Goal: Task Accomplishment & Management: Manage account settings

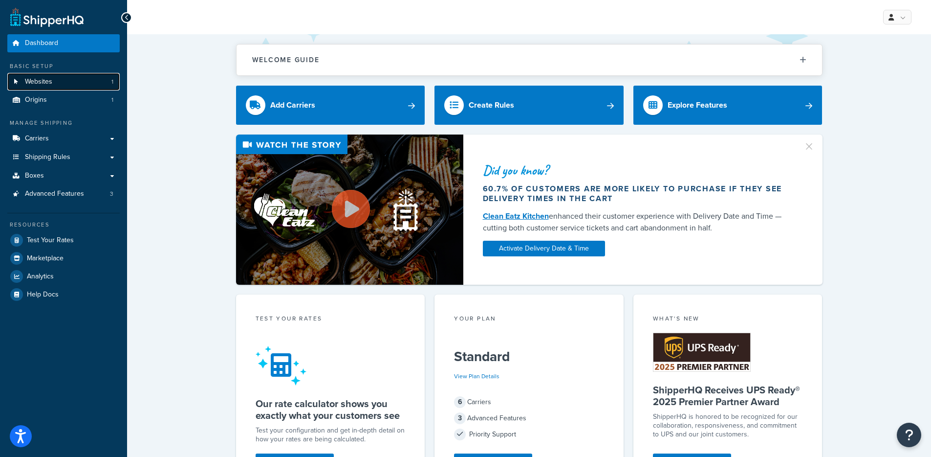
click at [103, 84] on link "Websites 1" at bounding box center [63, 82] width 112 height 18
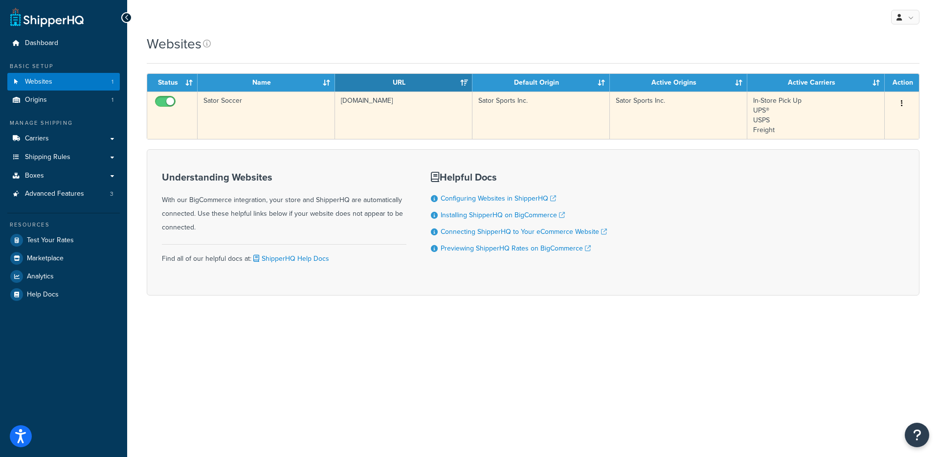
click at [336, 110] on td "satorsoccer.com" at bounding box center [403, 114] width 137 height 47
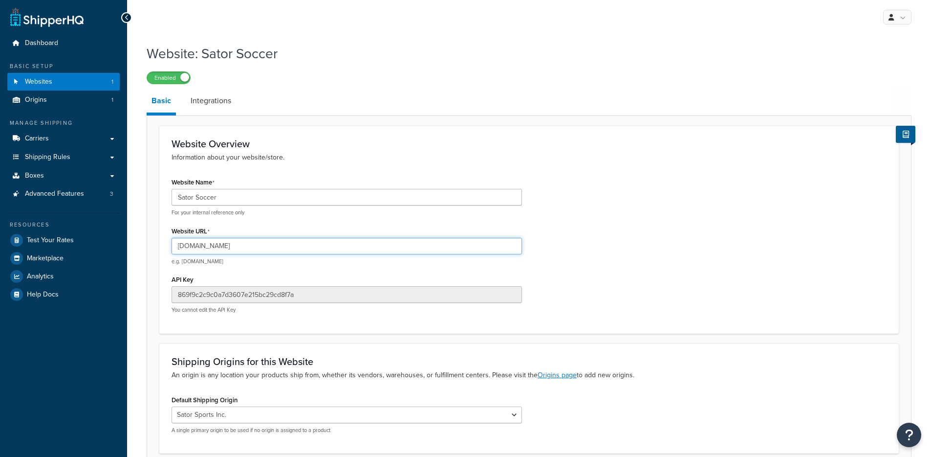
click at [214, 249] on input "satorsoccer.com" at bounding box center [347, 246] width 351 height 17
click at [191, 248] on input "satorsoccer.com" at bounding box center [347, 246] width 351 height 17
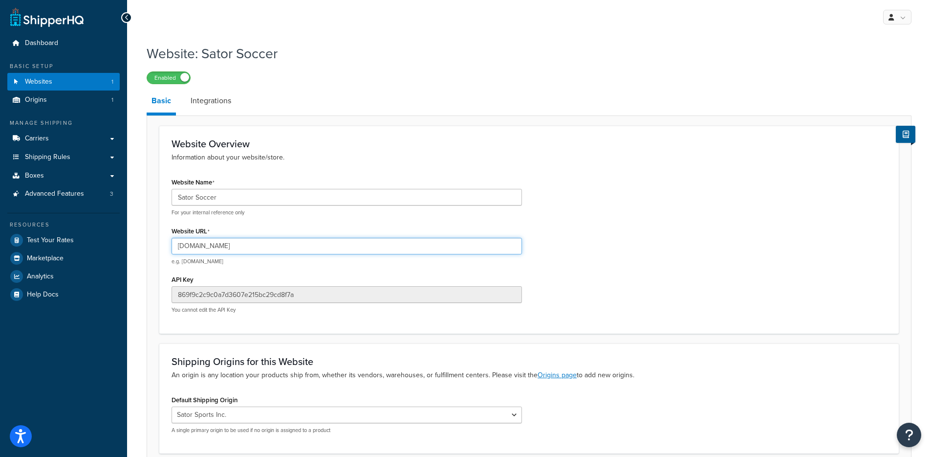
click at [191, 248] on input "satorsoccer.com" at bounding box center [347, 246] width 351 height 17
click at [201, 248] on input "satorsoccer.com" at bounding box center [347, 246] width 351 height 17
click at [200, 247] on input "satorsoccer.com" at bounding box center [347, 246] width 351 height 17
click at [202, 248] on input "satorsoccer.com" at bounding box center [347, 246] width 351 height 17
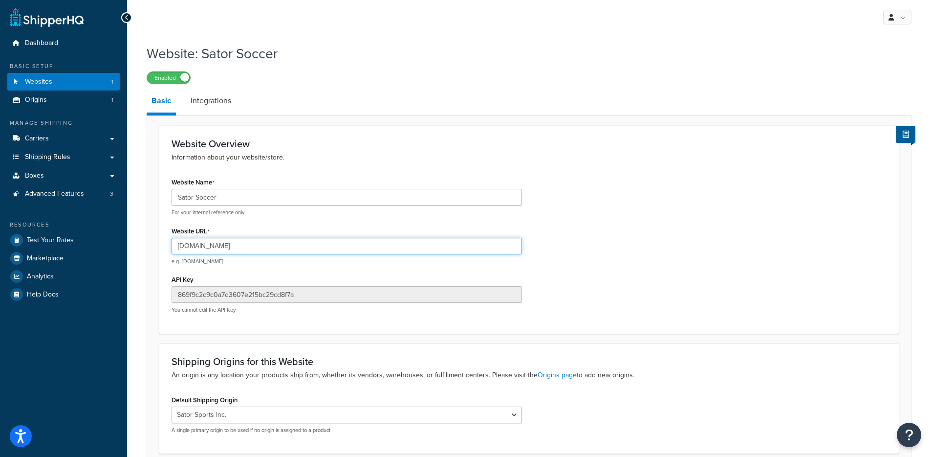
click at [202, 248] on input "satorsoccer.com" at bounding box center [347, 246] width 351 height 17
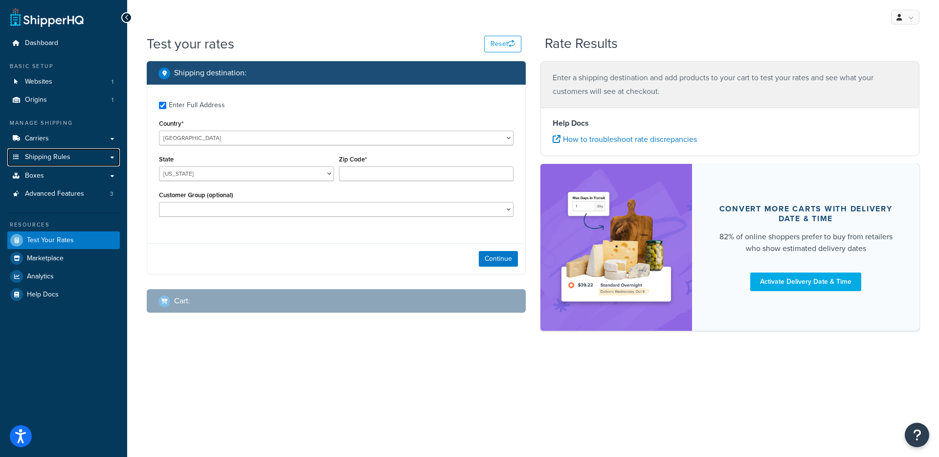
checkbox input "true"
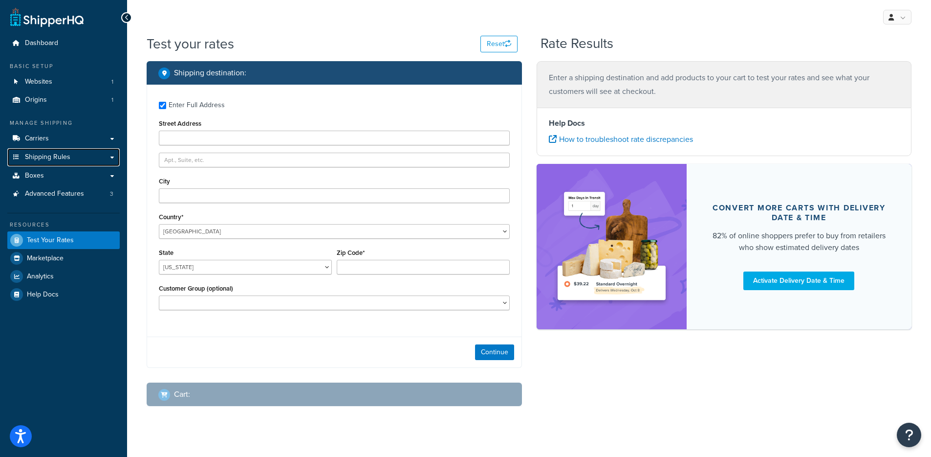
type input "Arroyo Grande"
type input "93420"
select select "CA"
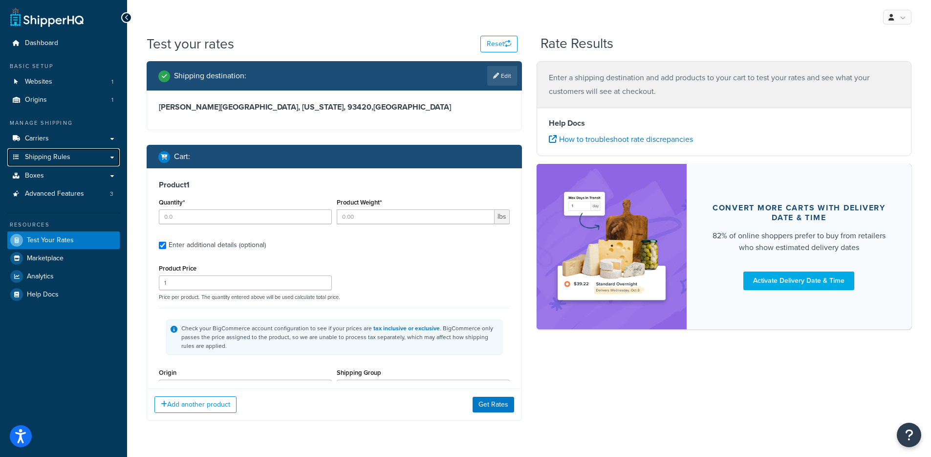
type input "2"
type input "14.1"
type input "109.95"
select select "58026"
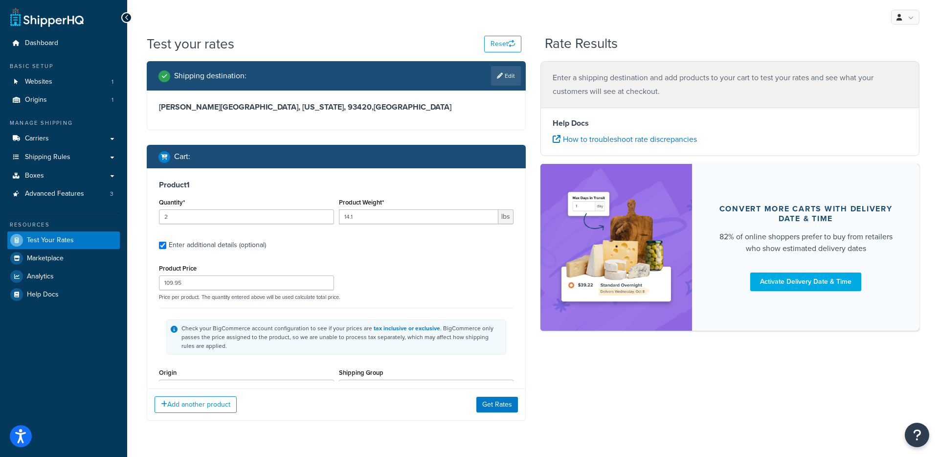
type input "30"
type input "18.5"
type input "65.95"
type input "12.0000"
type input "18.5000"
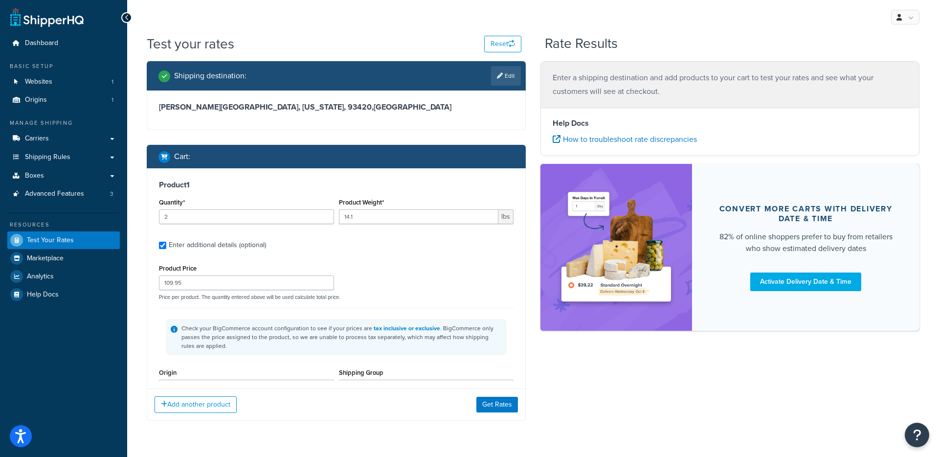
type input "12.0000"
select select "58026"
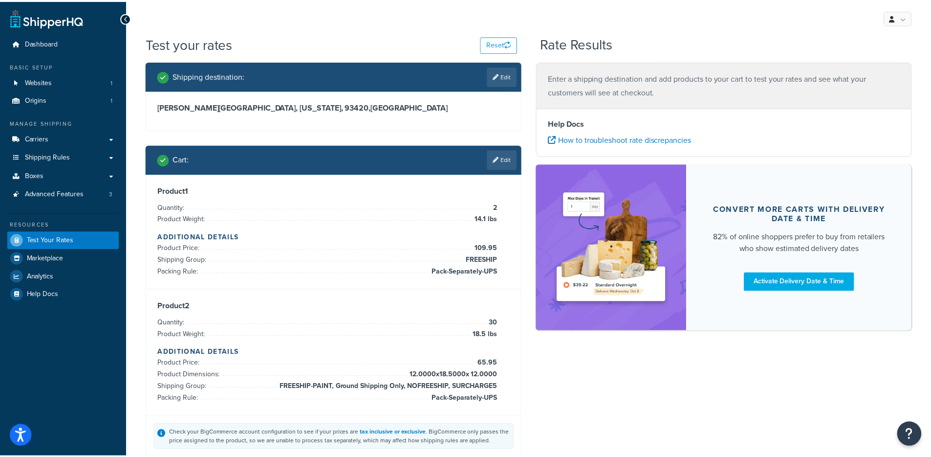
scroll to position [204, 0]
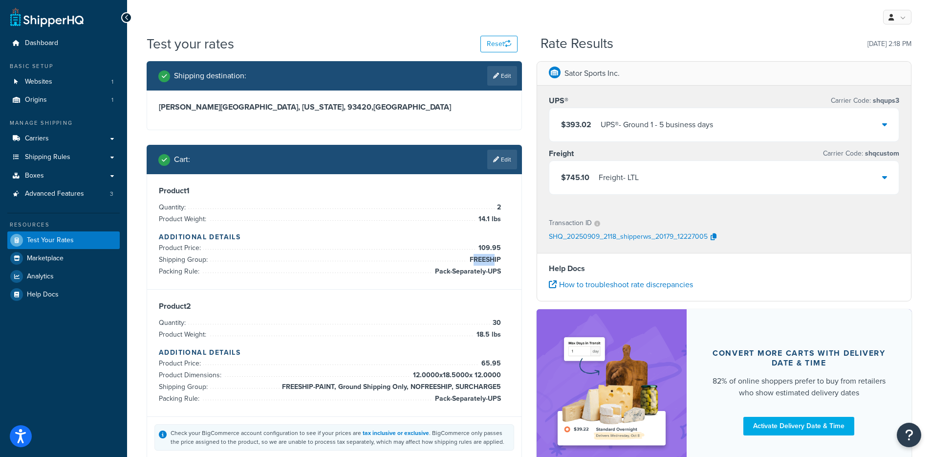
drag, startPoint x: 473, startPoint y: 261, endPoint x: 495, endPoint y: 260, distance: 22.0
click at [495, 260] on span "FREESHIP" at bounding box center [484, 260] width 34 height 12
drag, startPoint x: 284, startPoint y: 385, endPoint x: 367, endPoint y: 382, distance: 83.1
click at [367, 382] on span "FREESHIP-PAINT, Ground Shipping Only, NOFREESHIP, SURCHARGE5" at bounding box center [390, 387] width 221 height 12
click at [702, 186] on div "$745.10 Freight - LTL" at bounding box center [725, 177] width 350 height 33
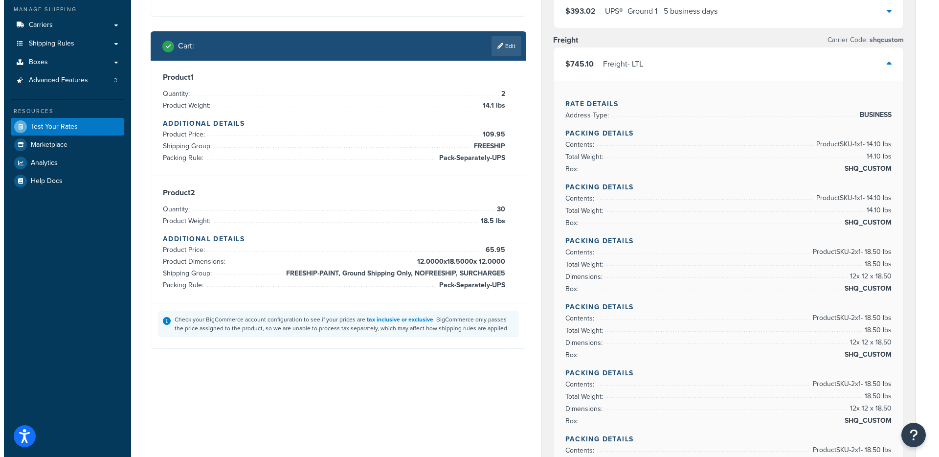
scroll to position [0, 0]
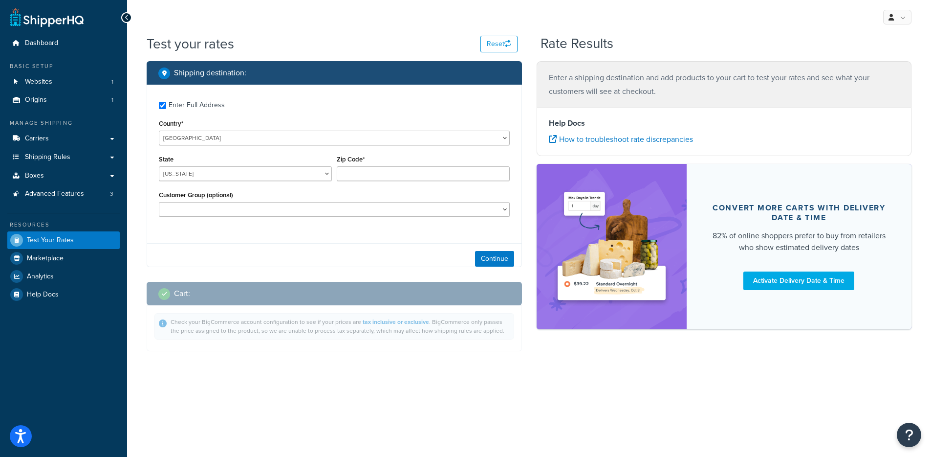
checkbox input "true"
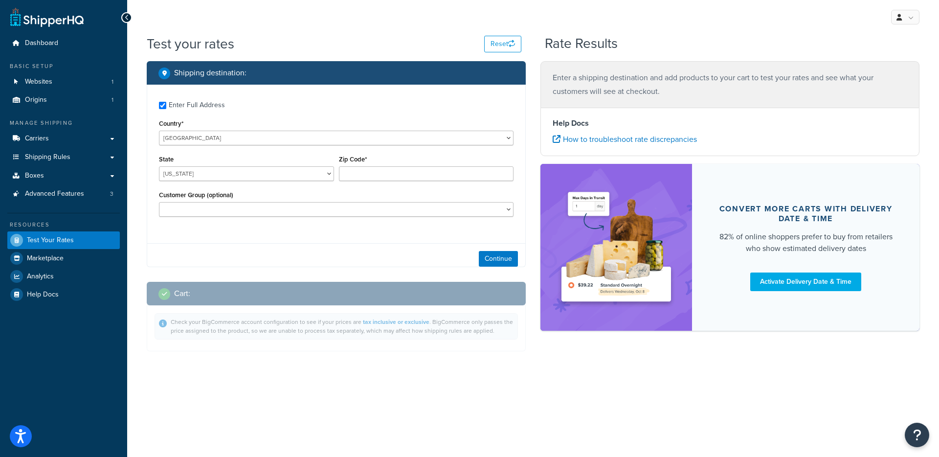
type input "93420"
select select "CA"
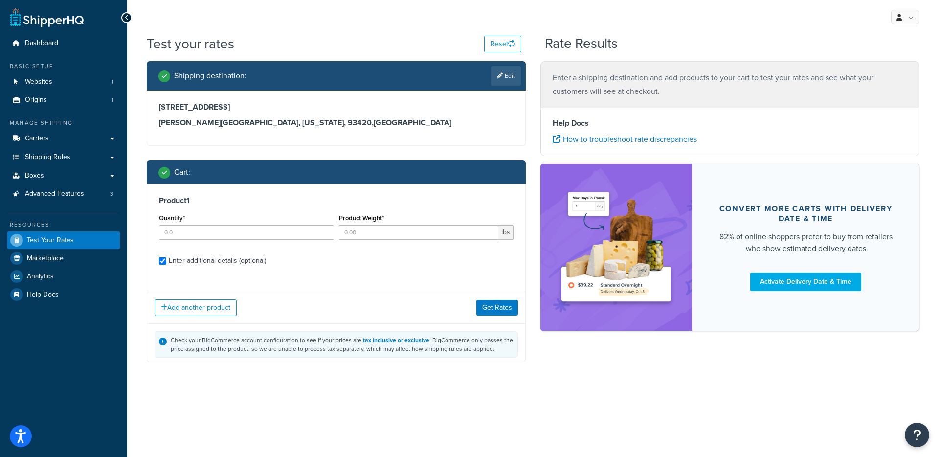
checkbox input "true"
type input "2"
type input "35"
select select "58026"
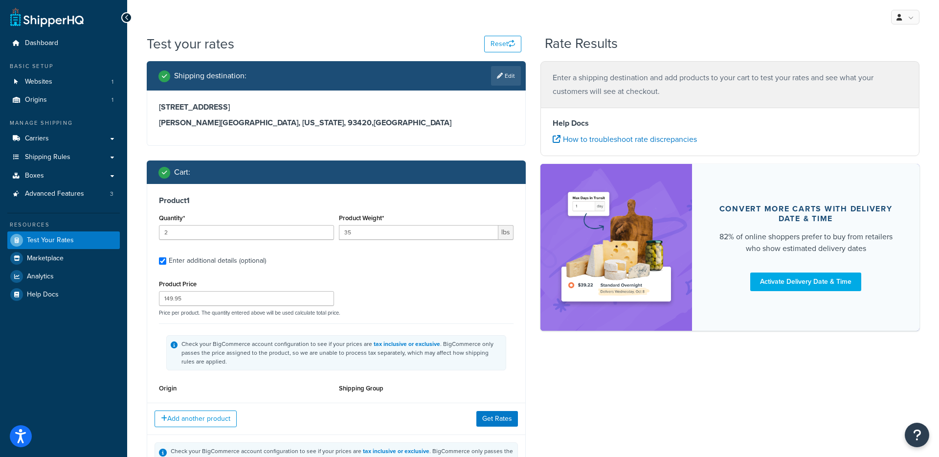
scroll to position [91, 0]
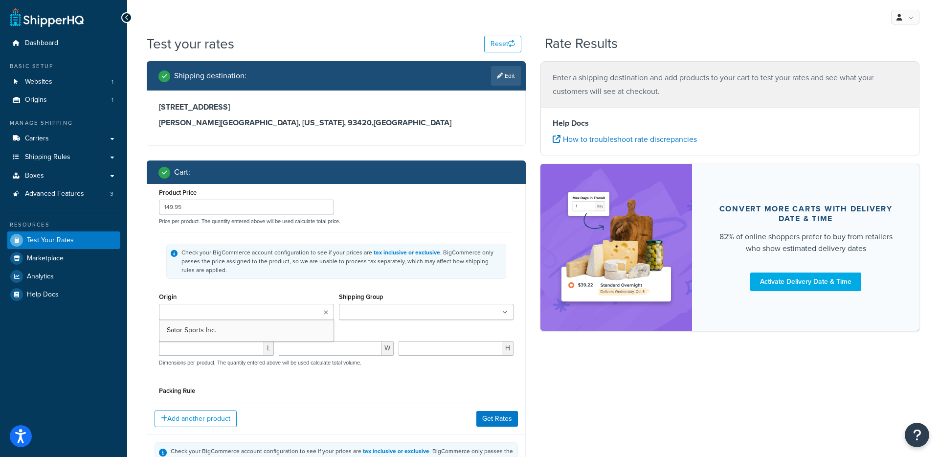
type input "40"
type input "18.5"
type input "63.95"
type input "12.0000"
type input "18.5000"
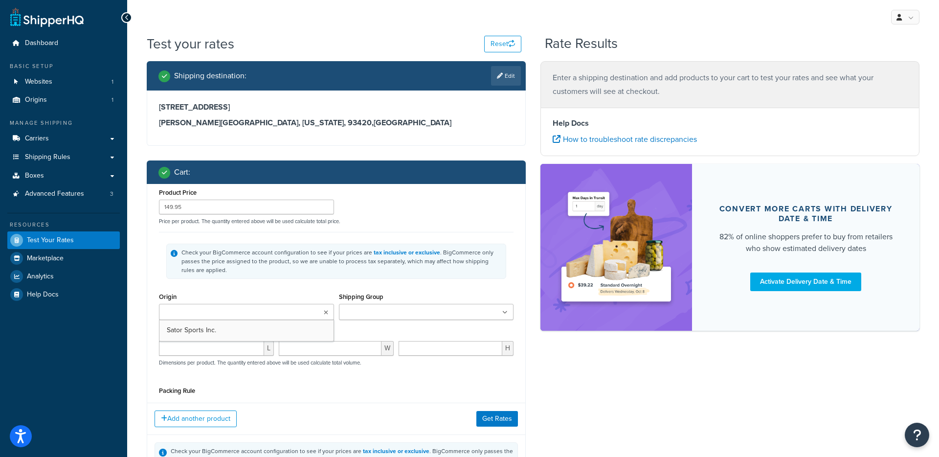
type input "12.0000"
select select "58026"
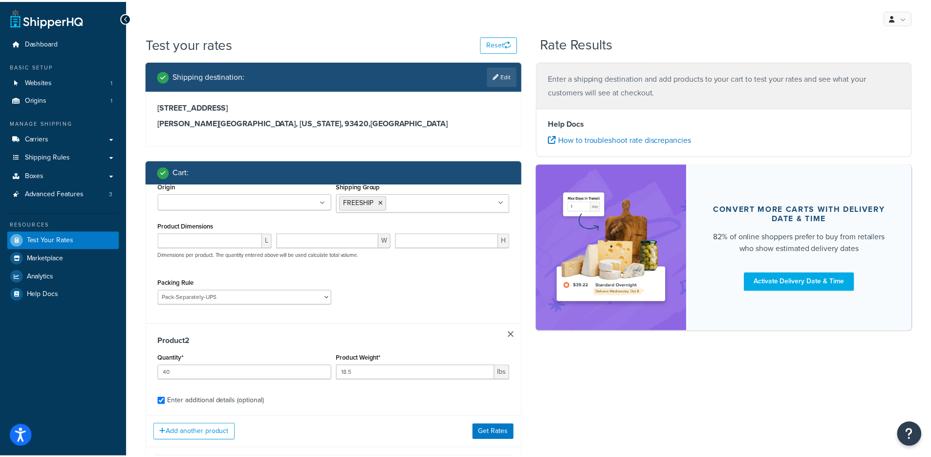
scroll to position [202, 0]
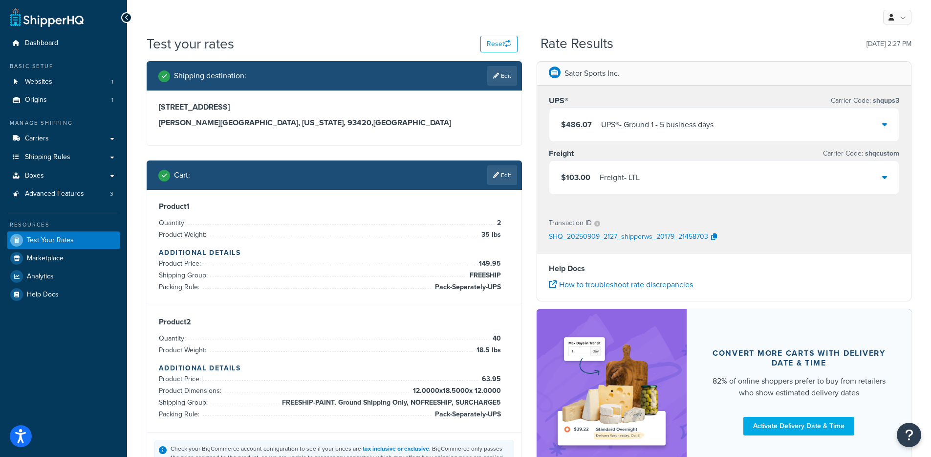
click at [636, 184] on div "Freight - LTL" at bounding box center [620, 178] width 40 height 14
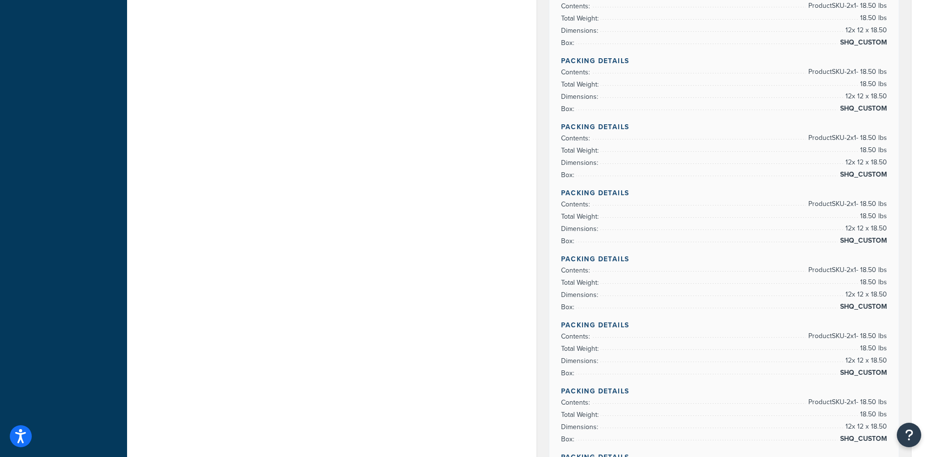
scroll to position [2848, 0]
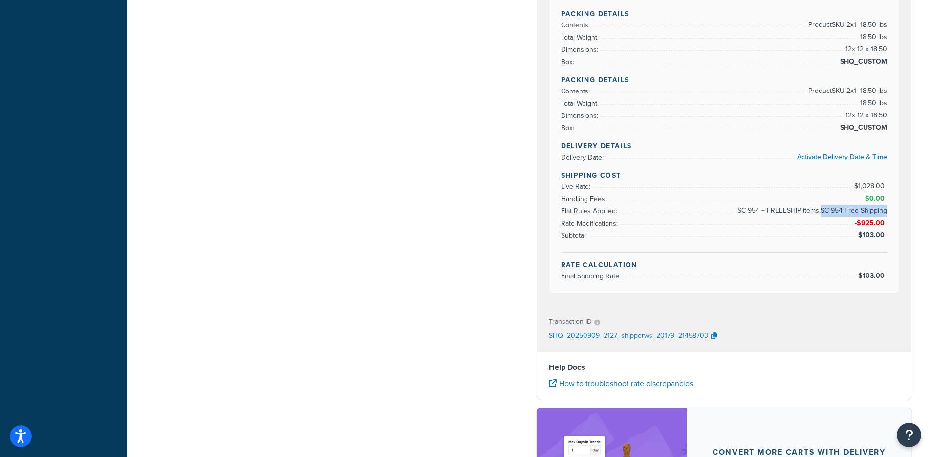
drag, startPoint x: 822, startPoint y: 210, endPoint x: 886, endPoint y: 209, distance: 64.5
click at [886, 209] on span "SC-954 + FREEESHIP items,SC-954 Free Shipping" at bounding box center [811, 211] width 152 height 12
copy span "SC-954 Free Shipping"
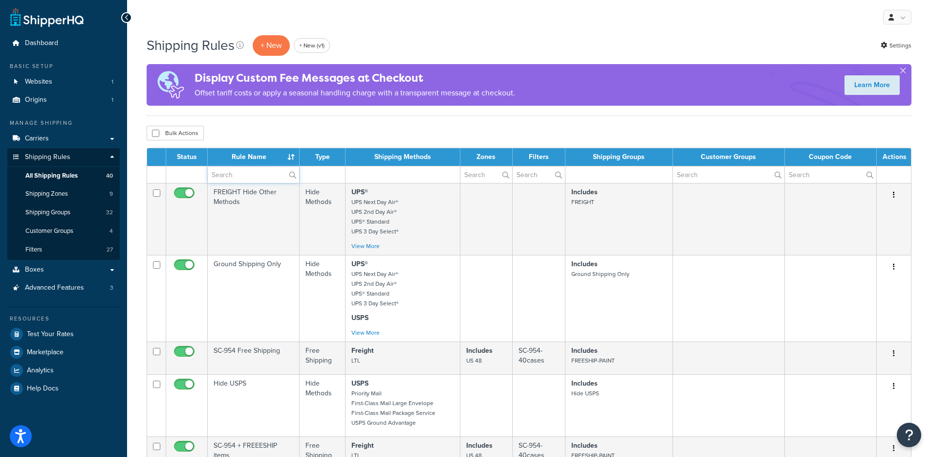
click at [255, 176] on input "text" at bounding box center [253, 174] width 91 height 17
paste input "SC-954 + FREEESHIP items"
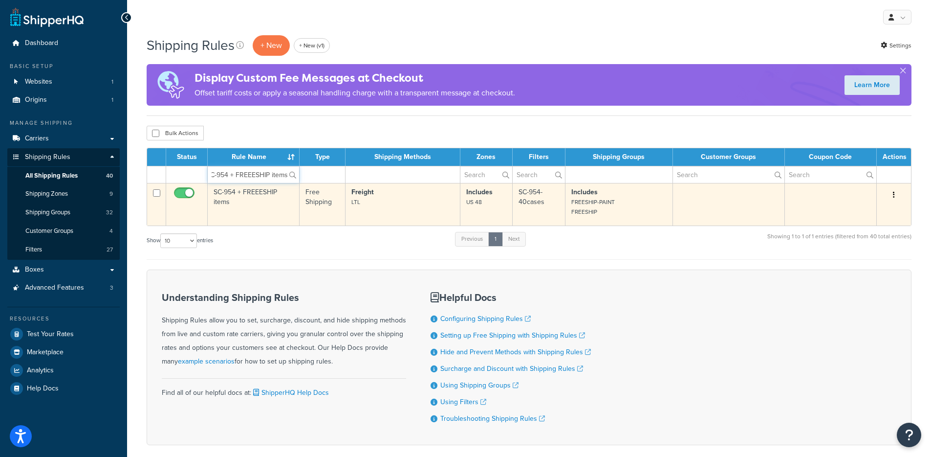
type input "SC-954 + FREEESHIP items"
click at [262, 207] on td "SC-954 + FREEESHIP items" at bounding box center [254, 204] width 92 height 43
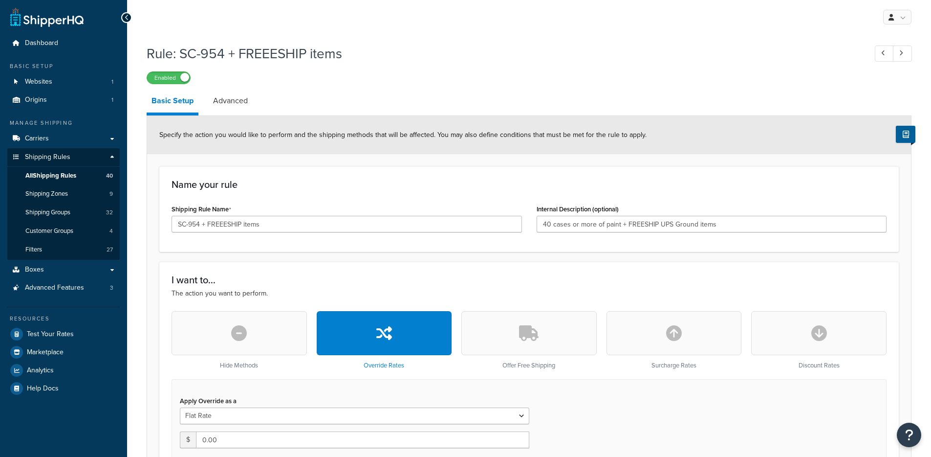
select select "SHIPPING_GROUP"
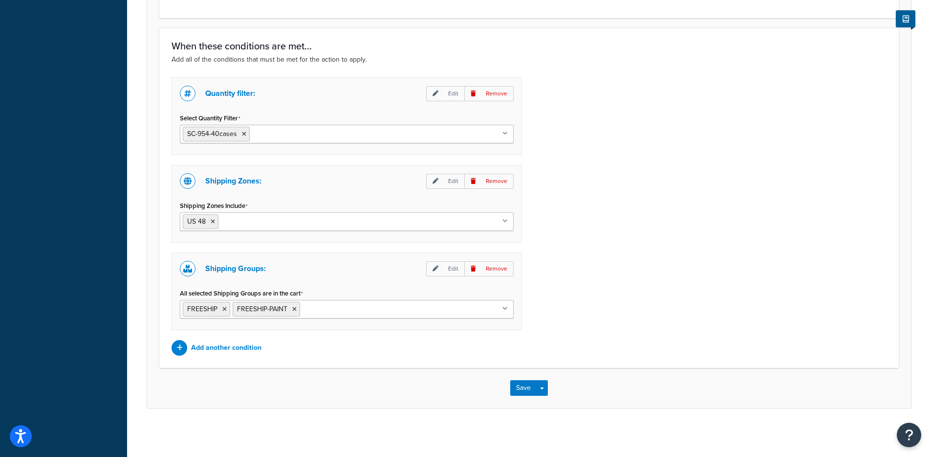
scroll to position [739, 0]
click at [440, 268] on p "Edit" at bounding box center [445, 268] width 38 height 15
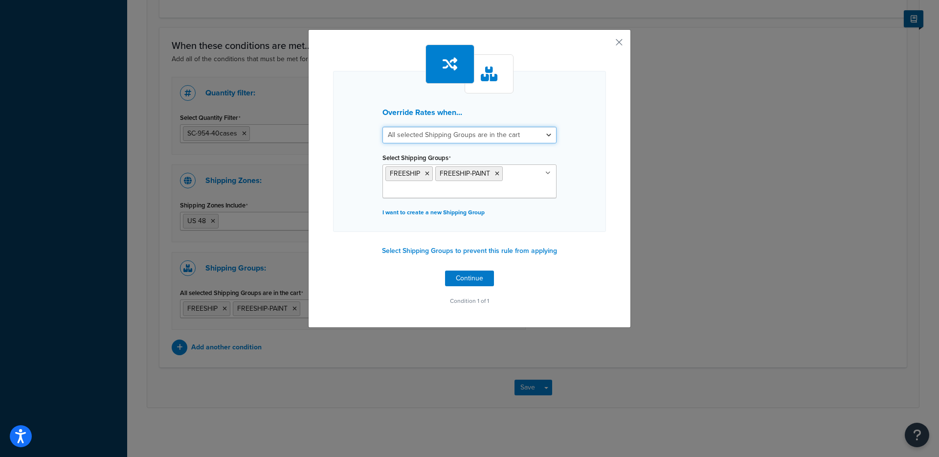
click at [426, 139] on select "All selected Shipping Groups are in the cart Any selected Shipping Groups are i…" at bounding box center [469, 135] width 174 height 17
select select "any"
click at [382, 127] on select "All selected Shipping Groups are in the cart Any selected Shipping Groups are i…" at bounding box center [469, 135] width 174 height 17
click at [606, 44] on button "button" at bounding box center [604, 45] width 2 height 2
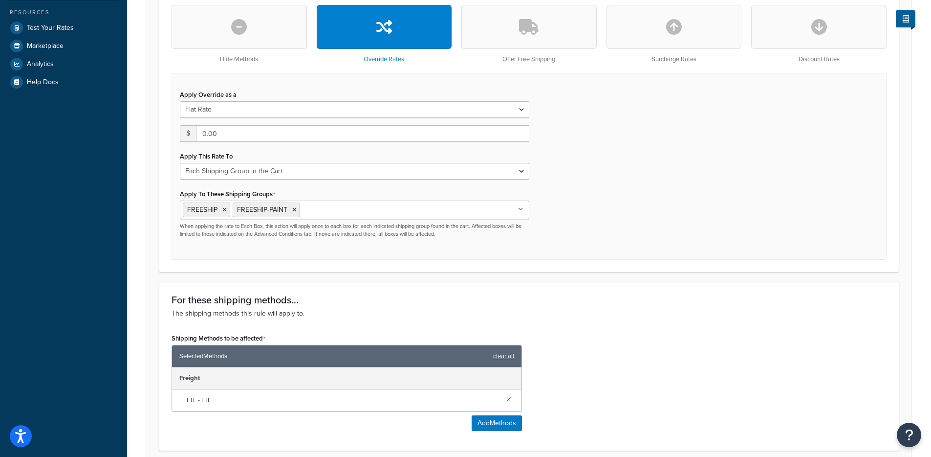
scroll to position [52, 0]
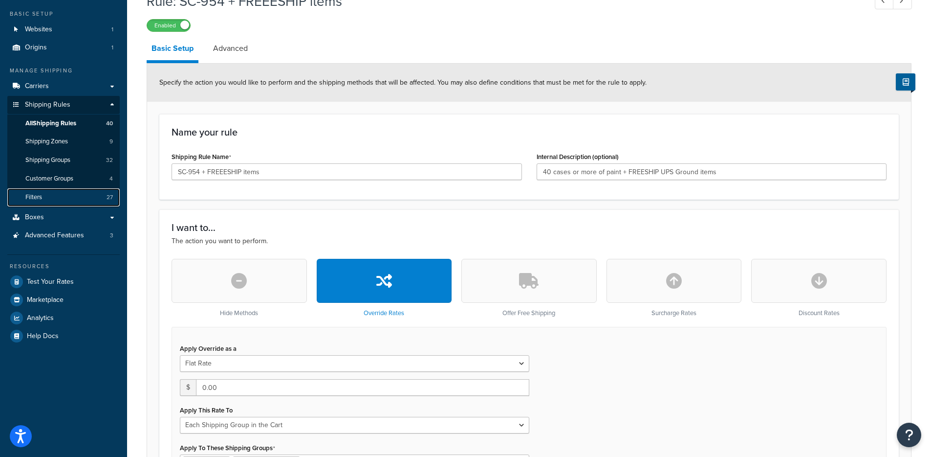
drag, startPoint x: 57, startPoint y: 198, endPoint x: 65, endPoint y: 197, distance: 8.0
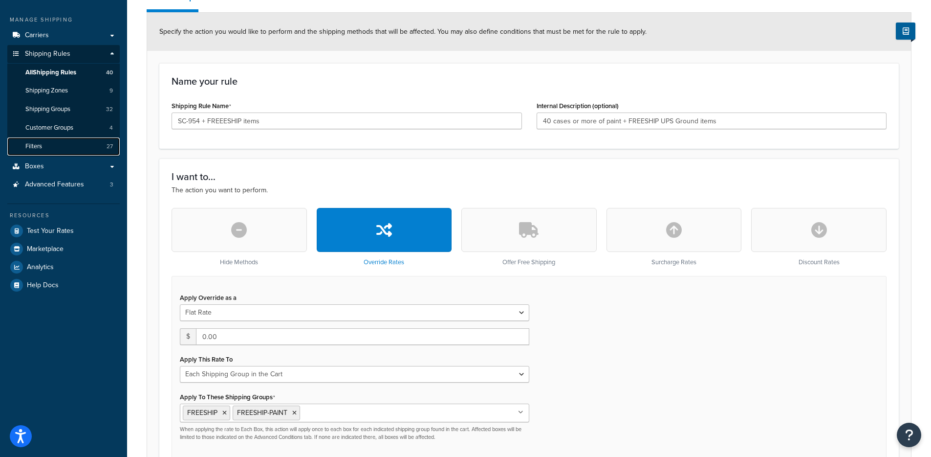
scroll to position [30, 0]
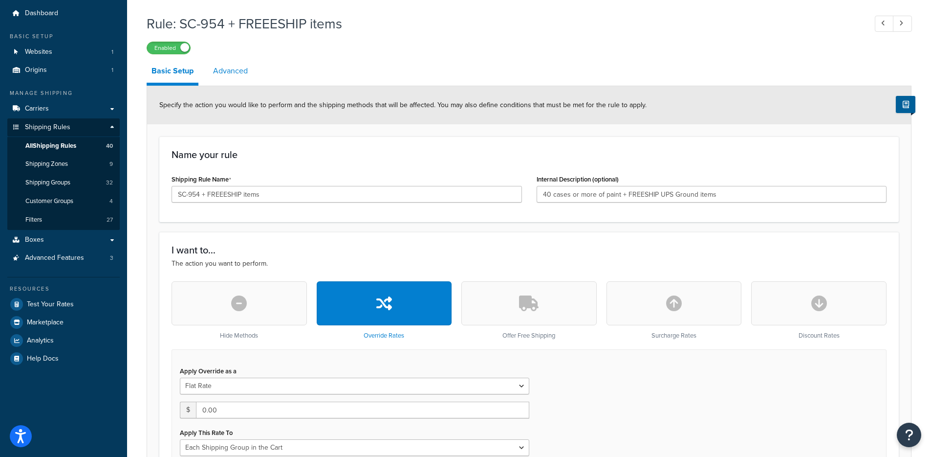
click at [240, 72] on link "Advanced" at bounding box center [230, 70] width 44 height 23
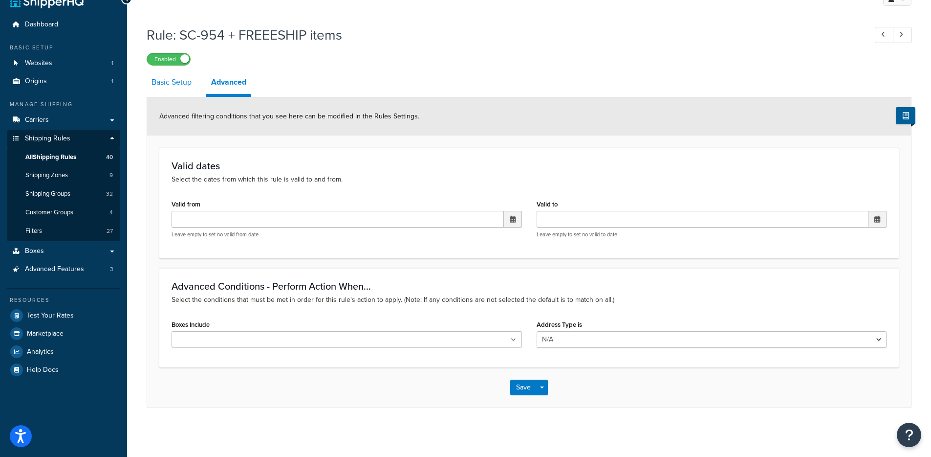
click at [185, 87] on link "Basic Setup" at bounding box center [172, 81] width 50 height 23
select select "SHIPPING_GROUP"
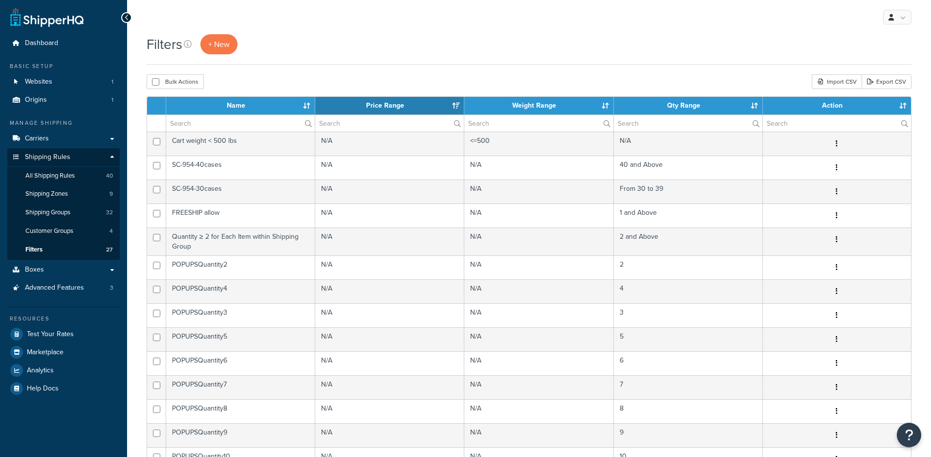
select select "15"
click at [217, 119] on input "text" at bounding box center [240, 123] width 149 height 17
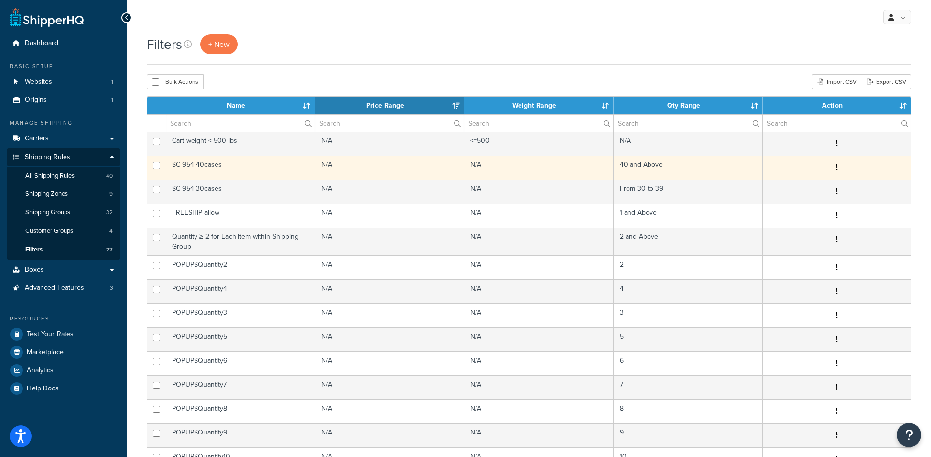
click at [190, 169] on td "SC-954-40cases" at bounding box center [240, 167] width 149 height 24
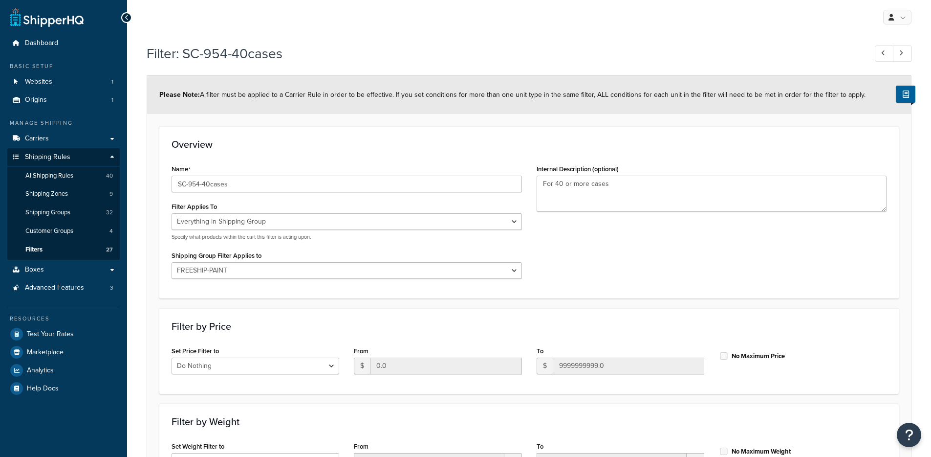
select select "SHIPPING_GROUP"
select select "203229"
select select "range"
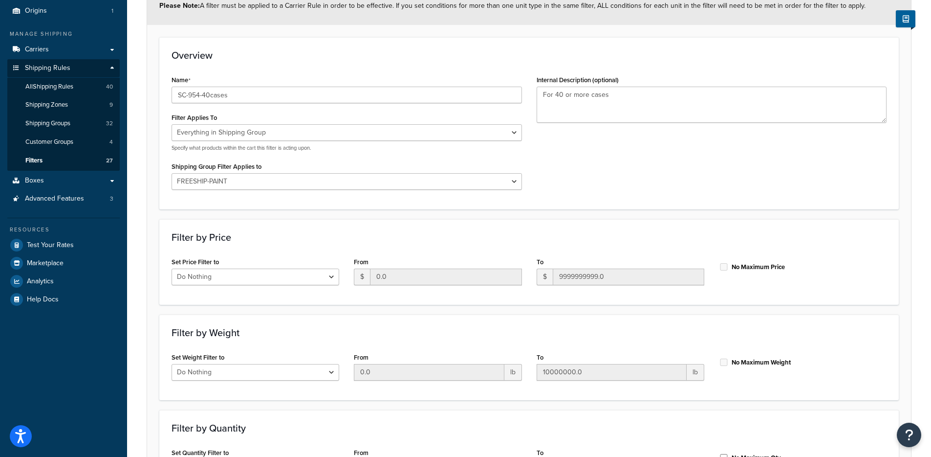
scroll to position [89, 0]
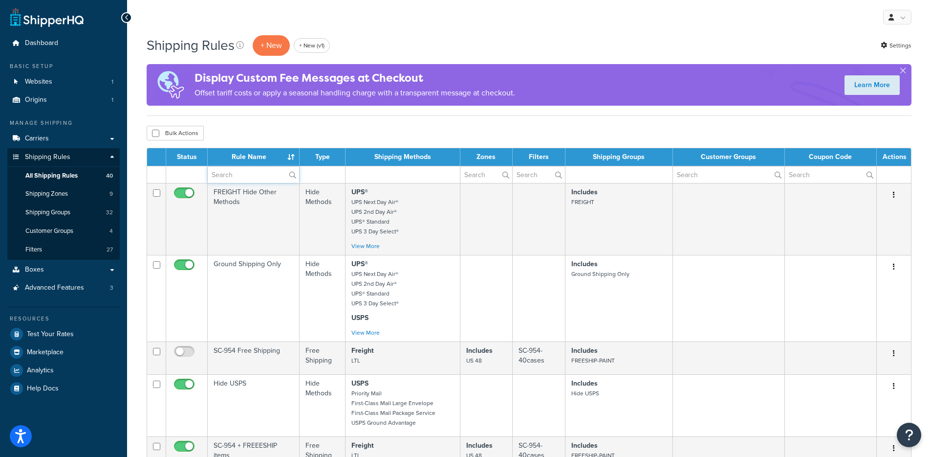
click at [230, 178] on input "text" at bounding box center [253, 174] width 91 height 17
paste input "SC-954 Free Shipping"
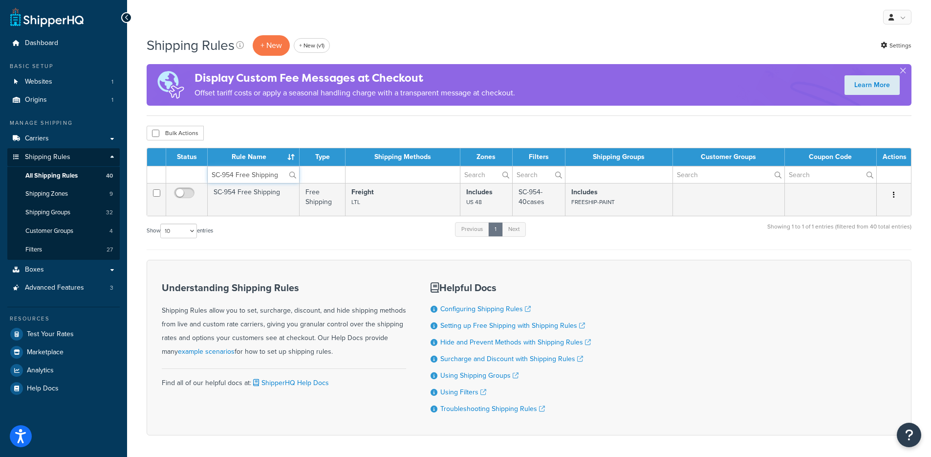
type input "SC-954 Free Shipping"
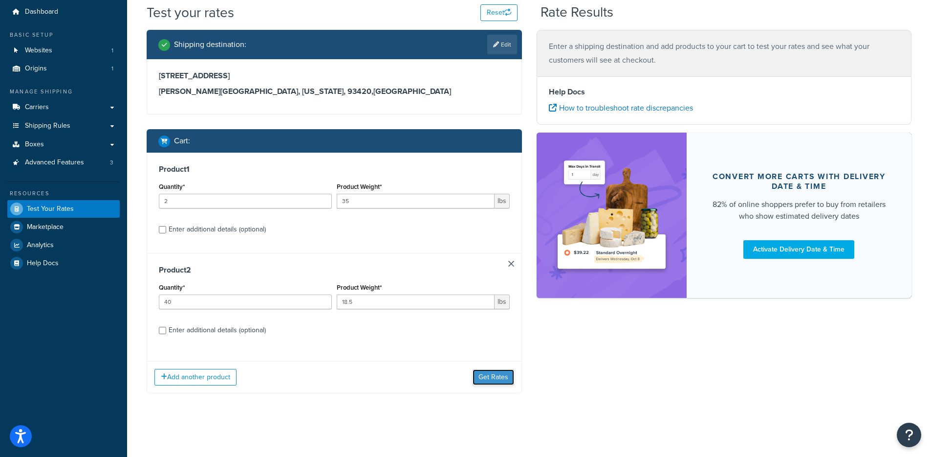
click at [493, 380] on button "Get Rates" at bounding box center [494, 377] width 42 height 16
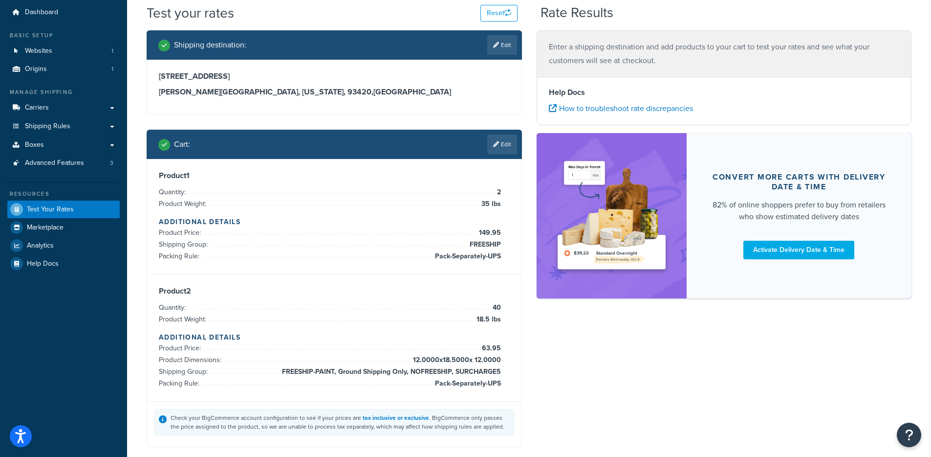
scroll to position [31, 0]
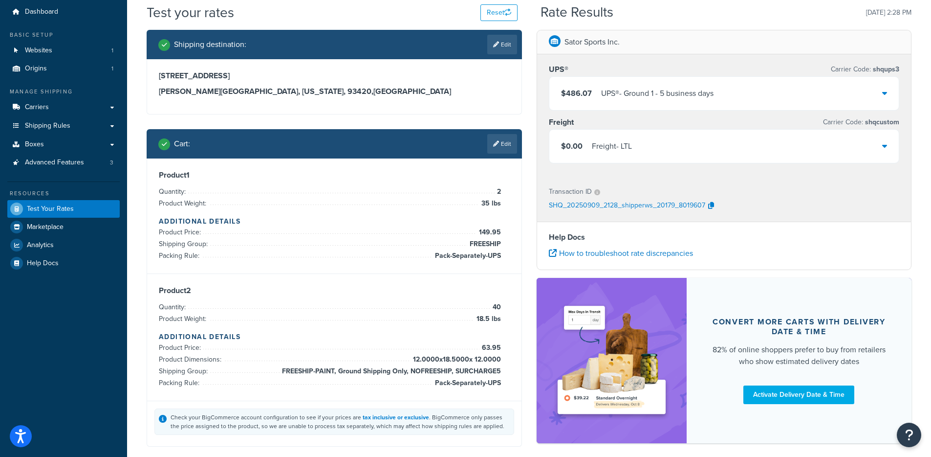
click at [685, 155] on div "$0.00 Freight - LTL" at bounding box center [725, 146] width 350 height 33
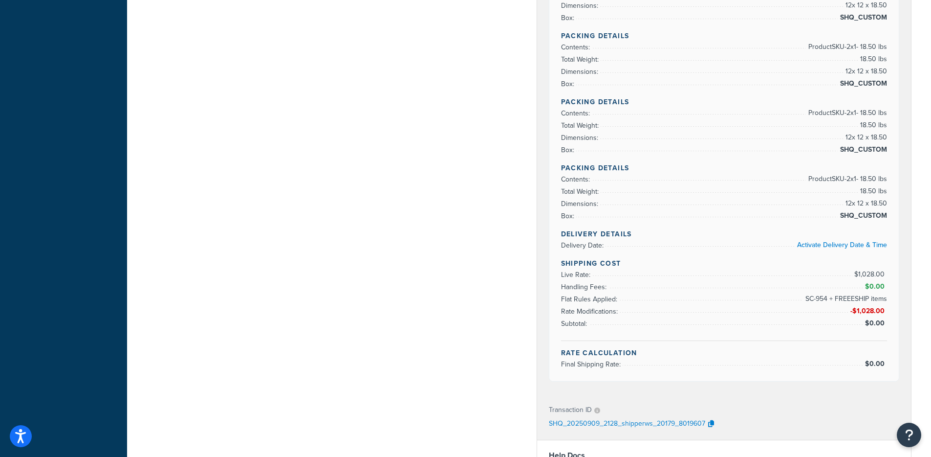
scroll to position [2693, 0]
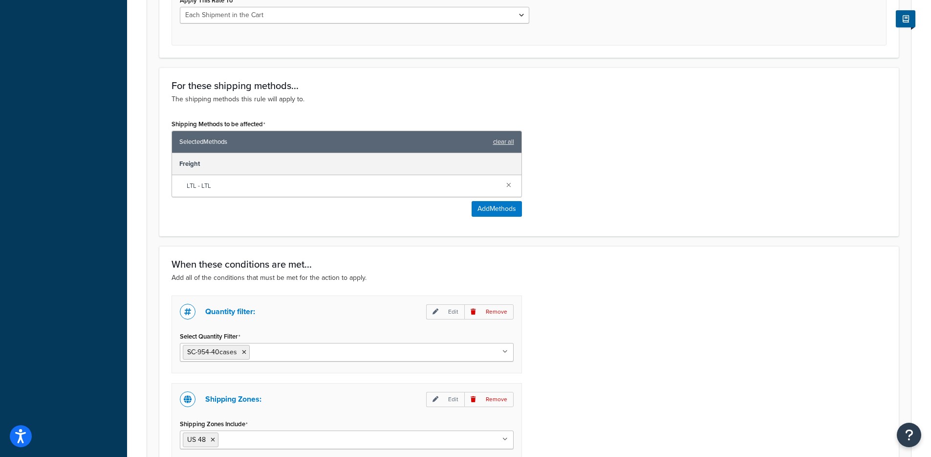
scroll to position [400, 0]
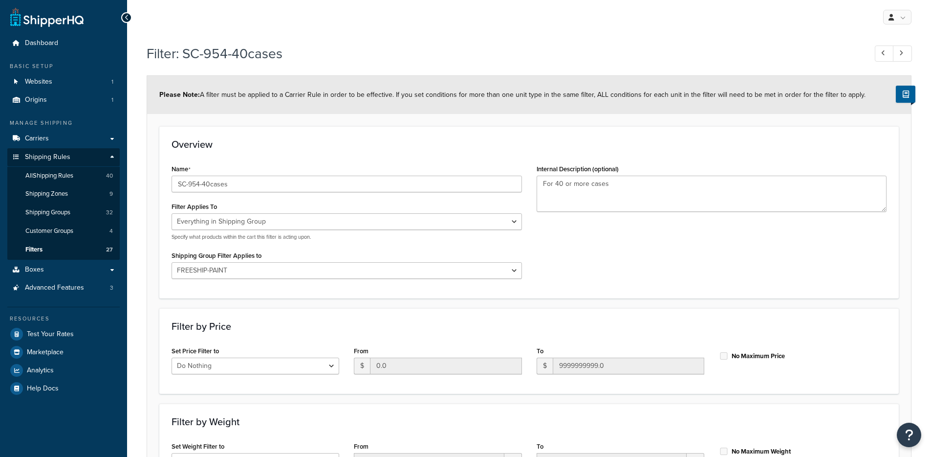
select select "SHIPPING_GROUP"
select select "203229"
select select "range"
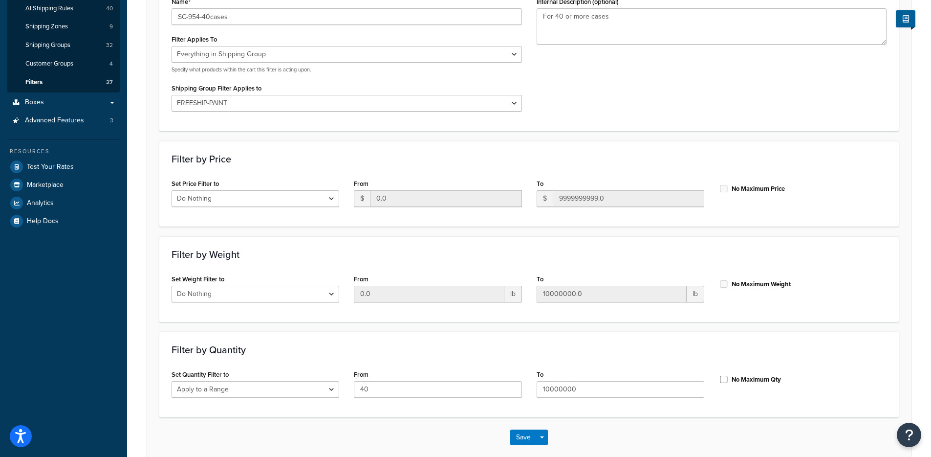
scroll to position [217, 0]
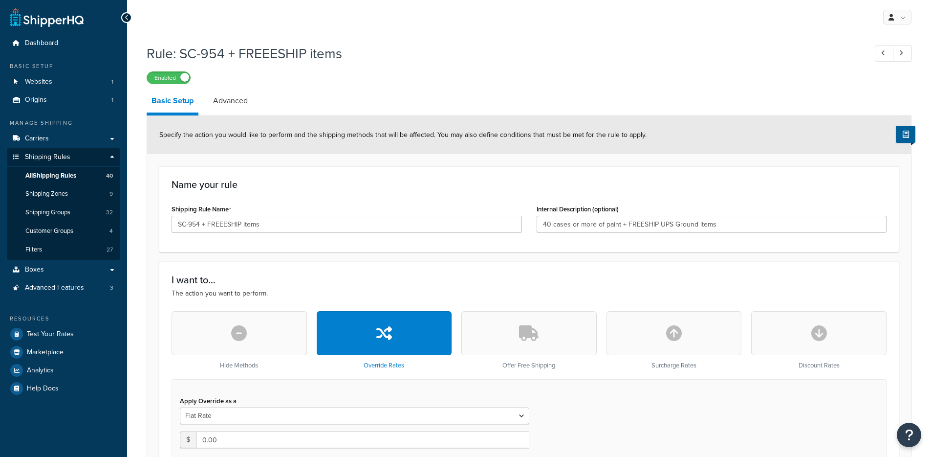
select select "SHIPPING_GROUP"
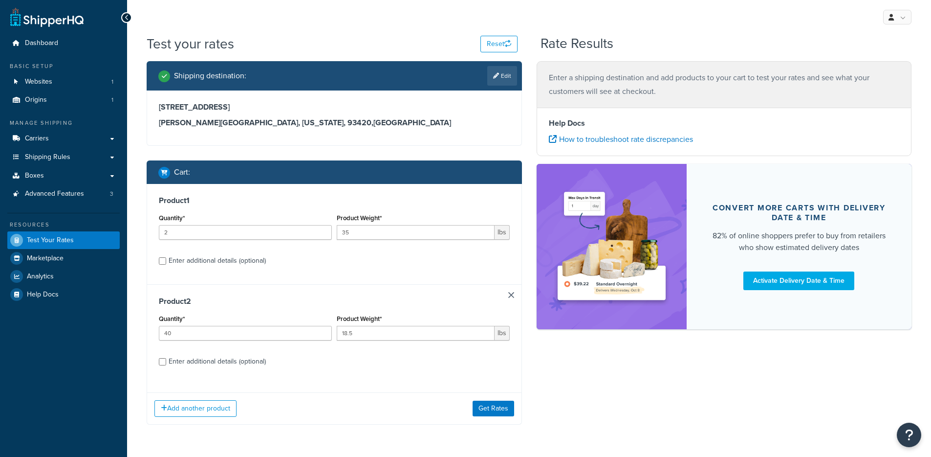
scroll to position [31, 0]
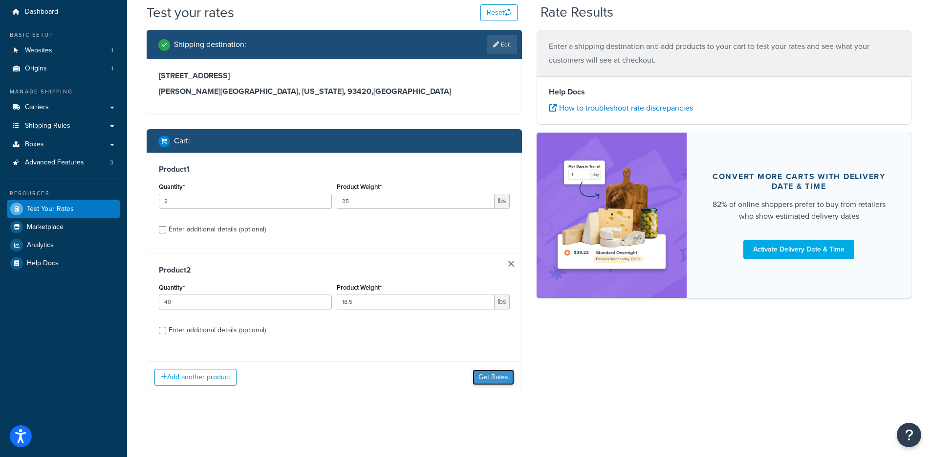
click at [489, 377] on button "Get Rates" at bounding box center [494, 377] width 42 height 16
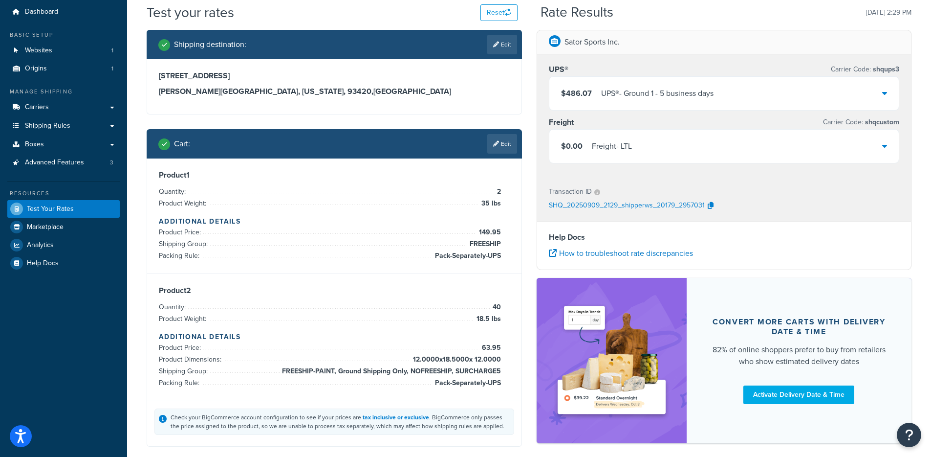
click at [676, 150] on div "$0.00 Freight - LTL" at bounding box center [725, 146] width 350 height 33
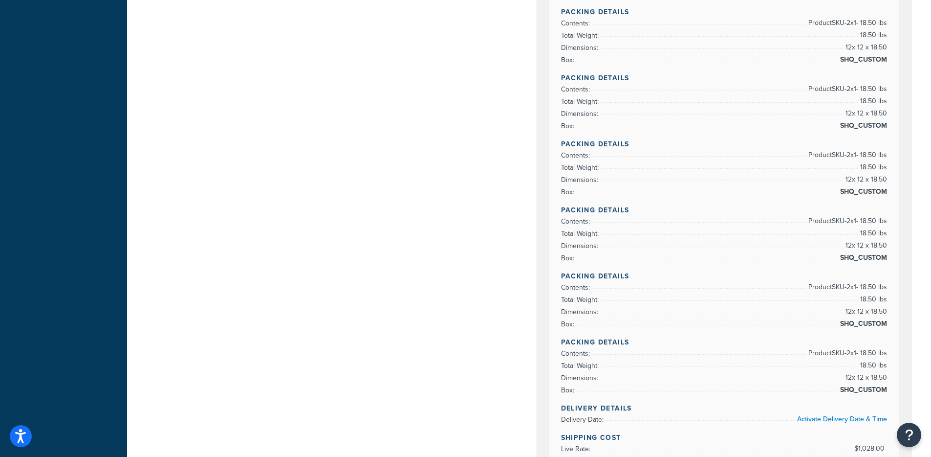
scroll to position [2810, 0]
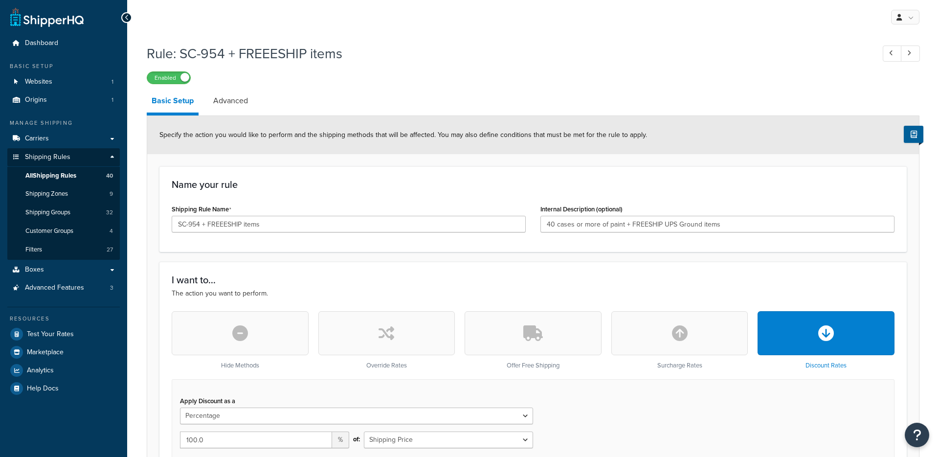
select select "PERCENTAGE"
select select "SHIPPING_GROUP"
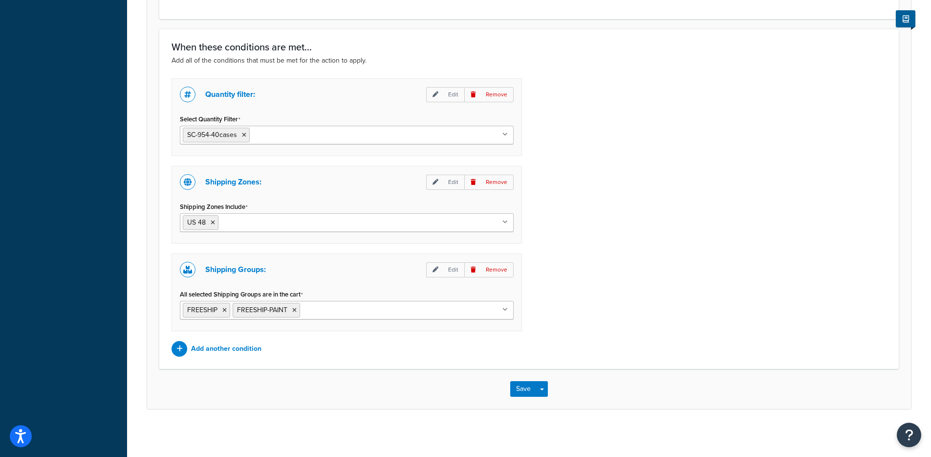
scroll to position [739, 0]
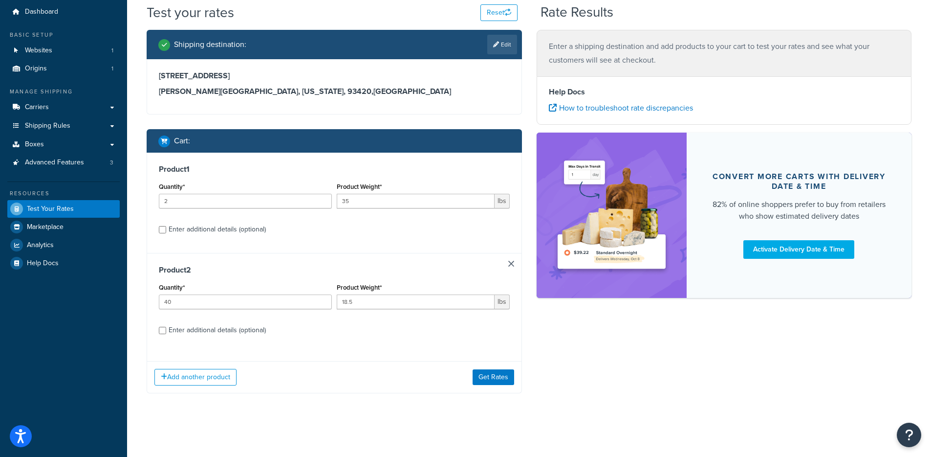
click at [488, 386] on div "Add another product Get Rates" at bounding box center [334, 377] width 374 height 32
click at [488, 376] on button "Get Rates" at bounding box center [494, 377] width 42 height 16
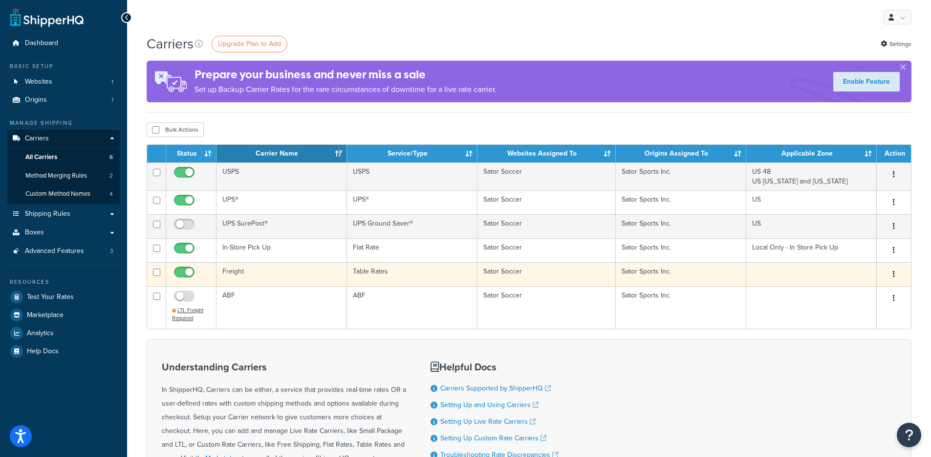
click at [232, 271] on td "Freight" at bounding box center [282, 274] width 131 height 24
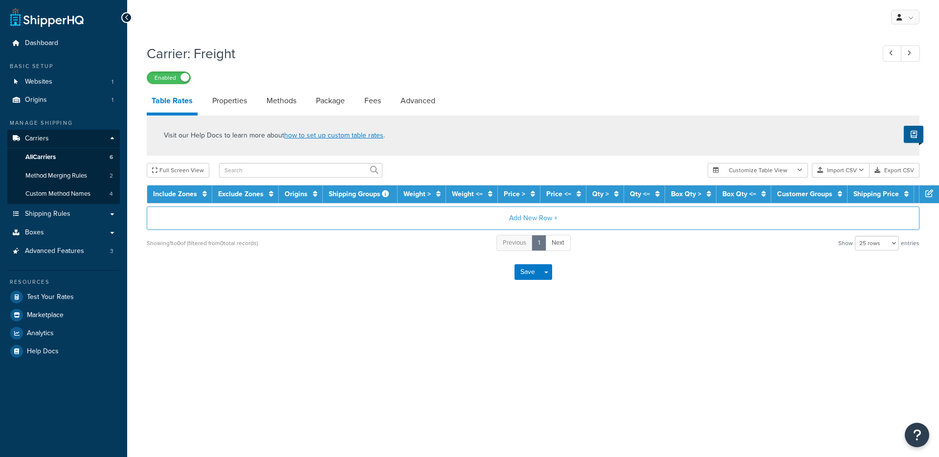
select select "25"
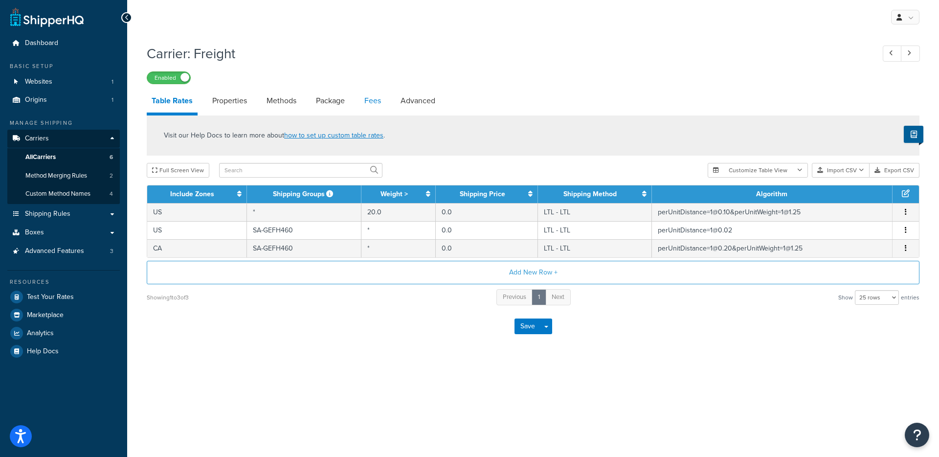
click at [374, 100] on link "Fees" at bounding box center [372, 100] width 26 height 23
select select "AFTER"
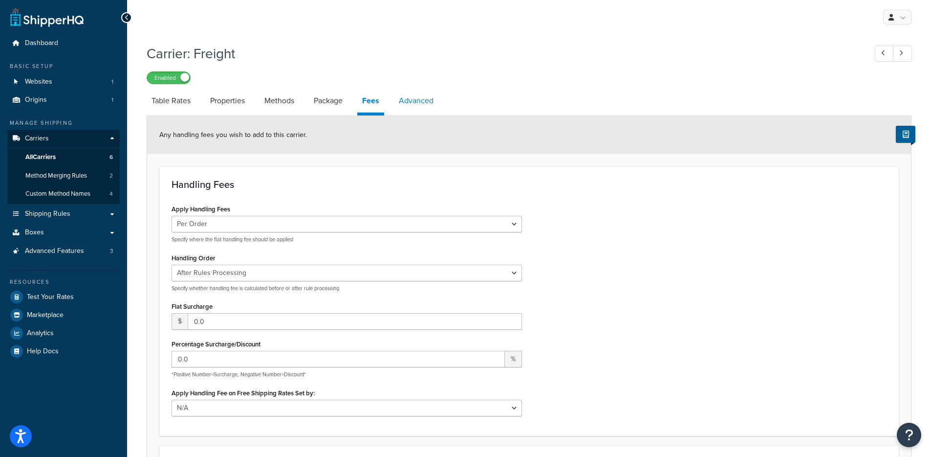
click at [428, 98] on link "Advanced" at bounding box center [416, 100] width 44 height 23
select select "false"
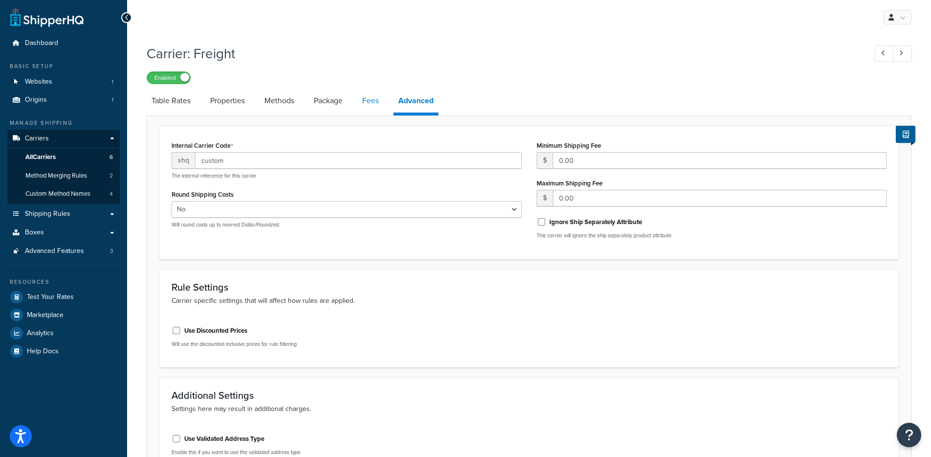
click at [372, 105] on link "Fees" at bounding box center [370, 100] width 26 height 23
select select "AFTER"
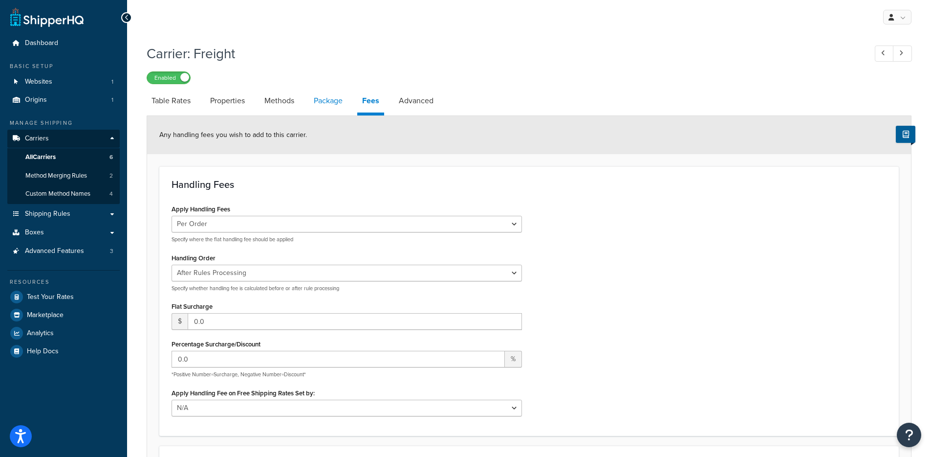
click at [333, 104] on link "Package" at bounding box center [328, 100] width 39 height 23
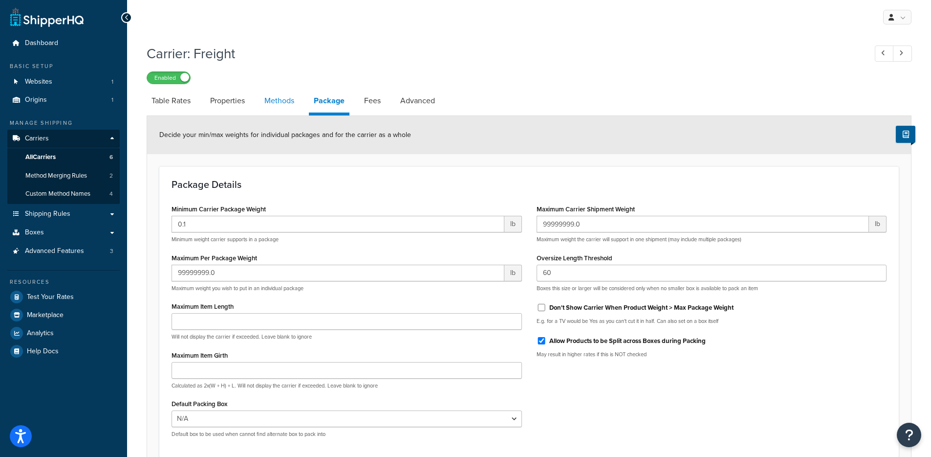
click at [284, 104] on link "Methods" at bounding box center [280, 100] width 40 height 23
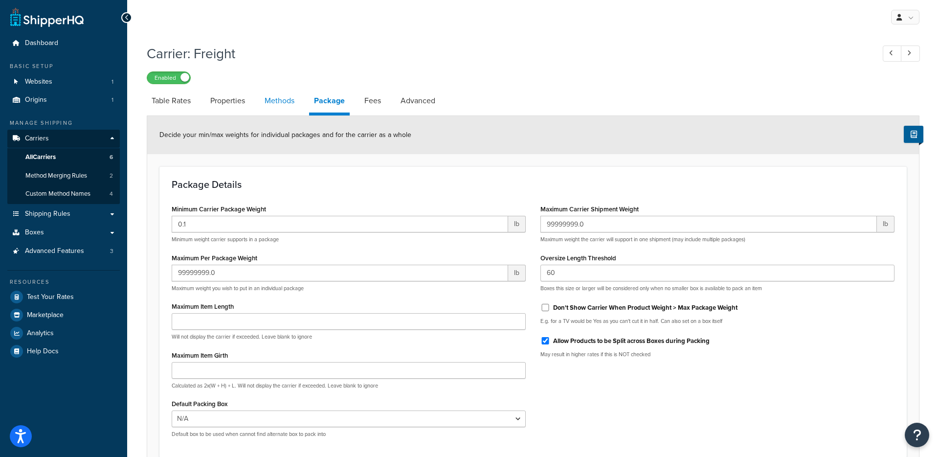
select select "25"
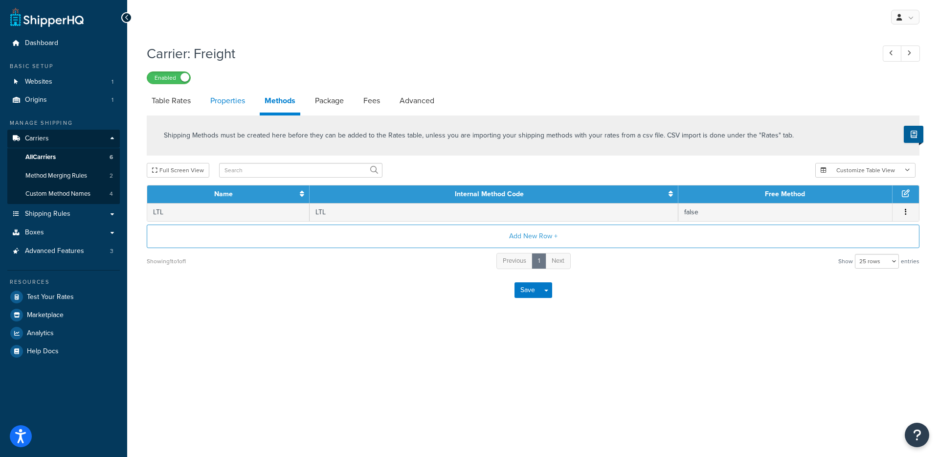
click at [223, 105] on link "Properties" at bounding box center [227, 100] width 44 height 23
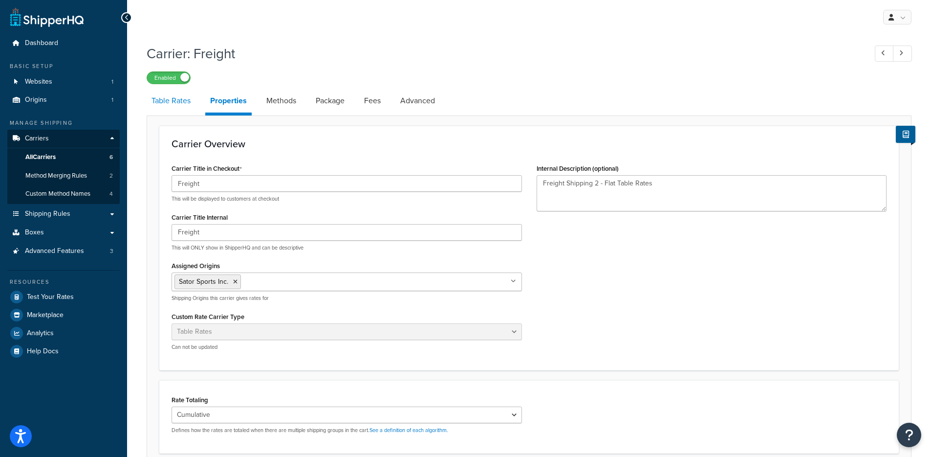
click at [181, 103] on link "Table Rates" at bounding box center [171, 100] width 49 height 23
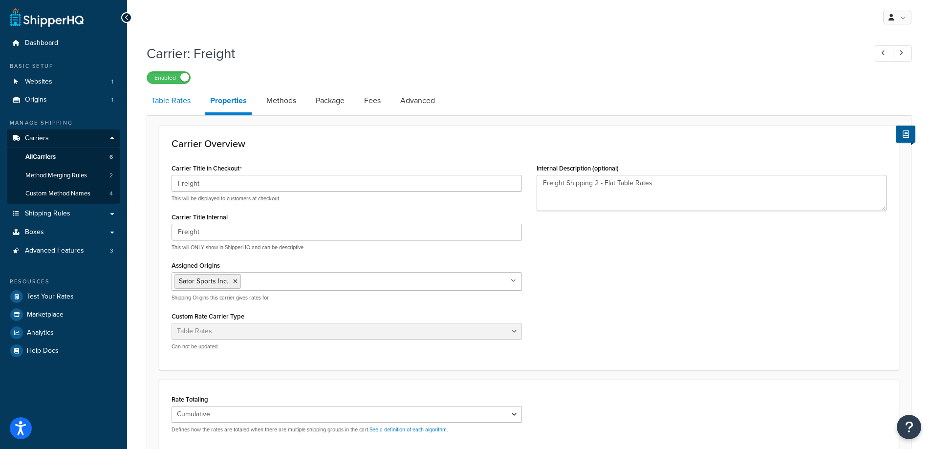
select select "25"
